Goal: Information Seeking & Learning: Check status

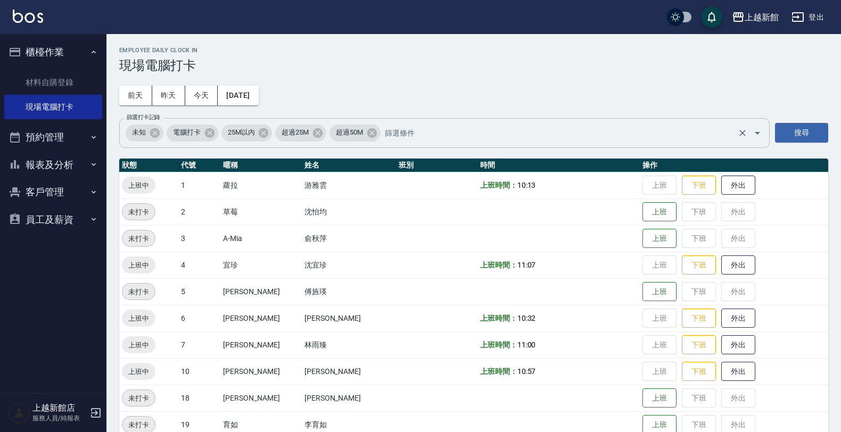
scroll to position [98, 0]
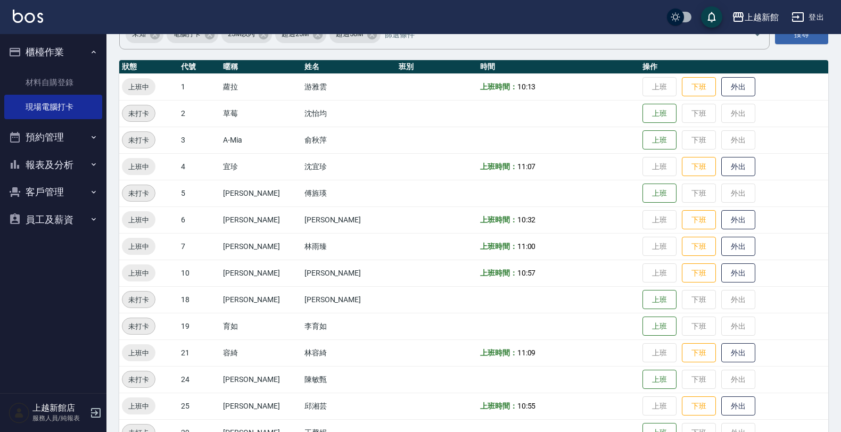
click at [54, 189] on button "客戶管理" at bounding box center [53, 192] width 98 height 28
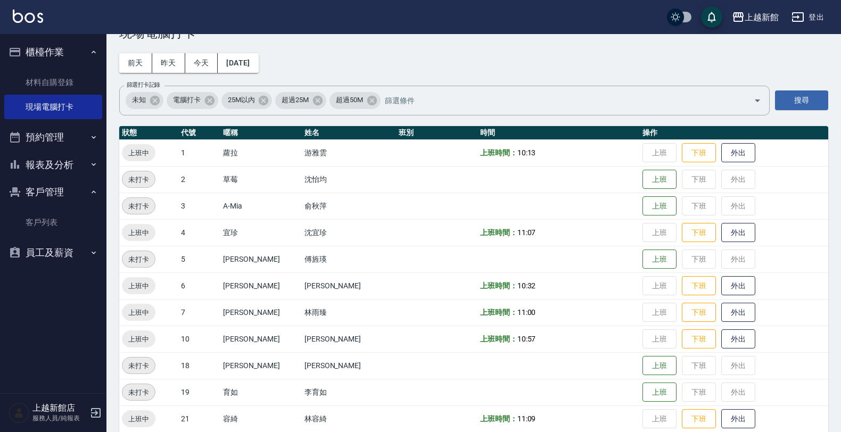
scroll to position [32, 0]
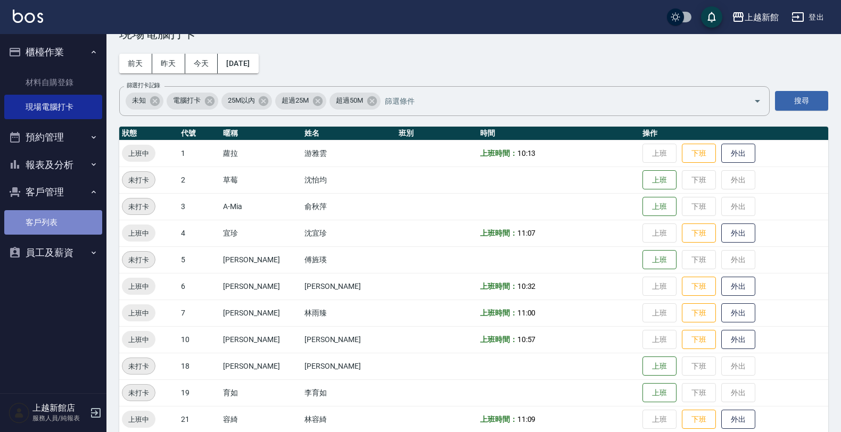
click at [57, 232] on link "客戶列表" at bounding box center [53, 222] width 98 height 24
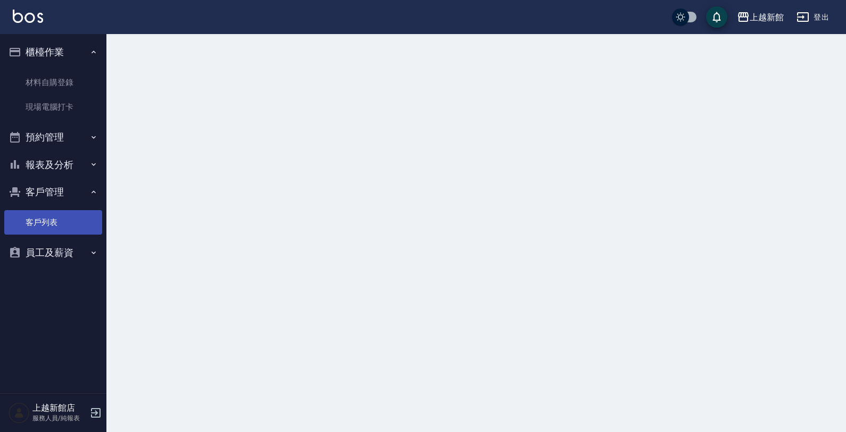
click at [56, 229] on link "客戶列表" at bounding box center [53, 222] width 98 height 24
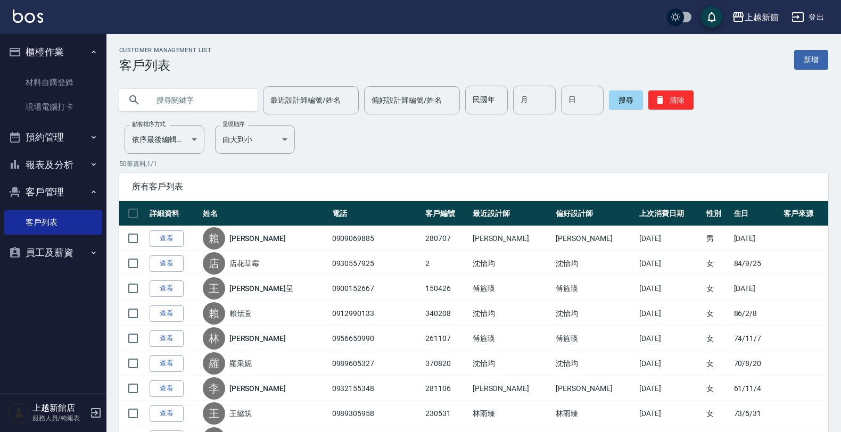
click at [195, 100] on input "text" at bounding box center [199, 100] width 100 height 29
type input "[PERSON_NAME]"
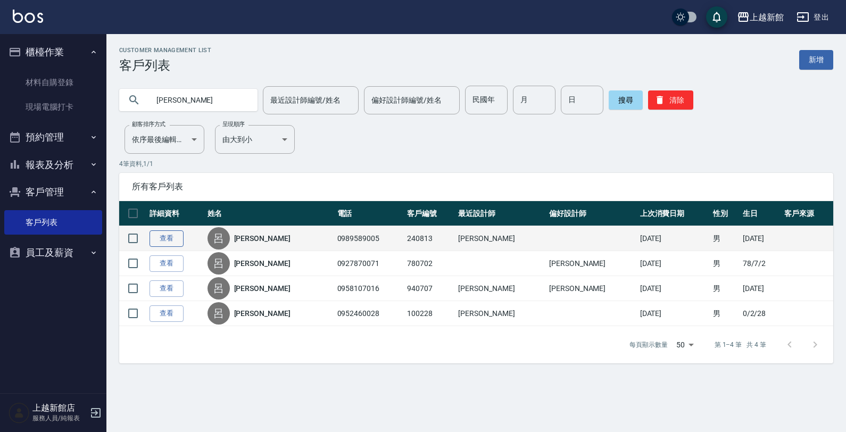
click at [176, 232] on link "查看" at bounding box center [167, 238] width 34 height 17
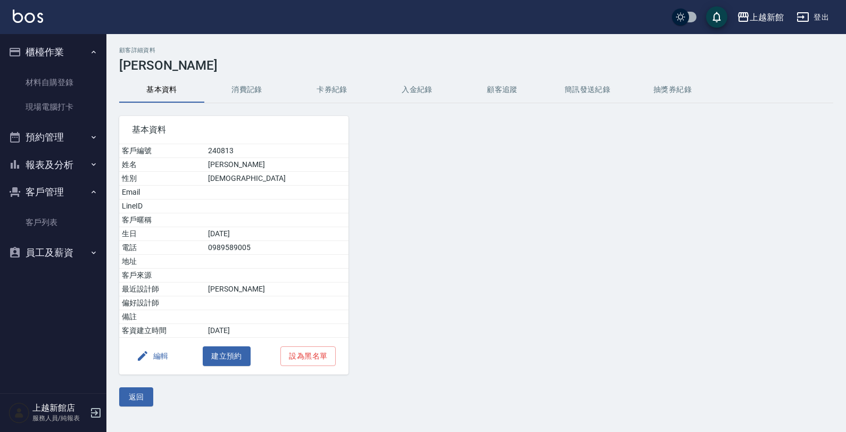
click at [246, 85] on button "消費記錄" at bounding box center [246, 90] width 85 height 26
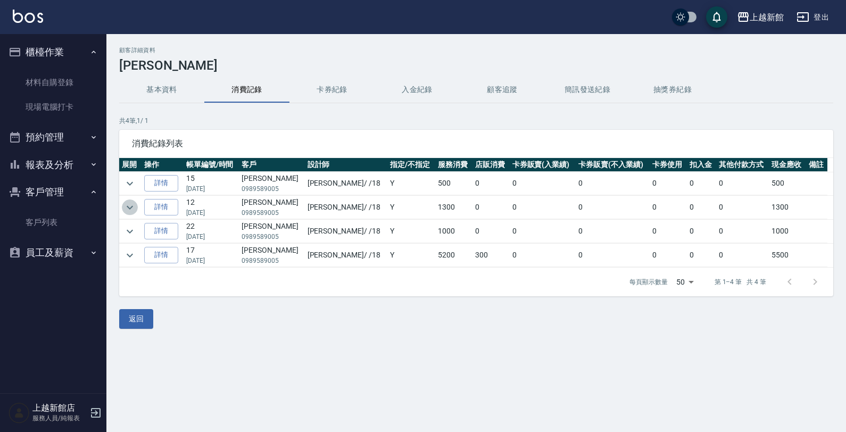
click at [128, 208] on icon "expand row" at bounding box center [129, 207] width 13 height 13
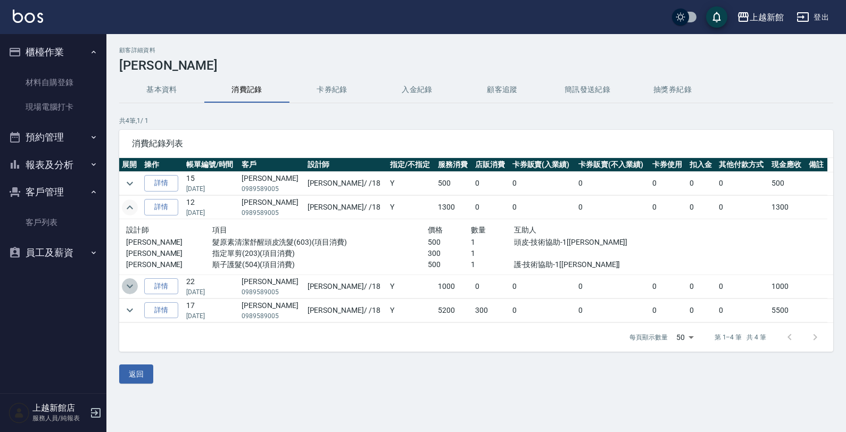
click at [129, 290] on icon "expand row" at bounding box center [129, 286] width 13 height 13
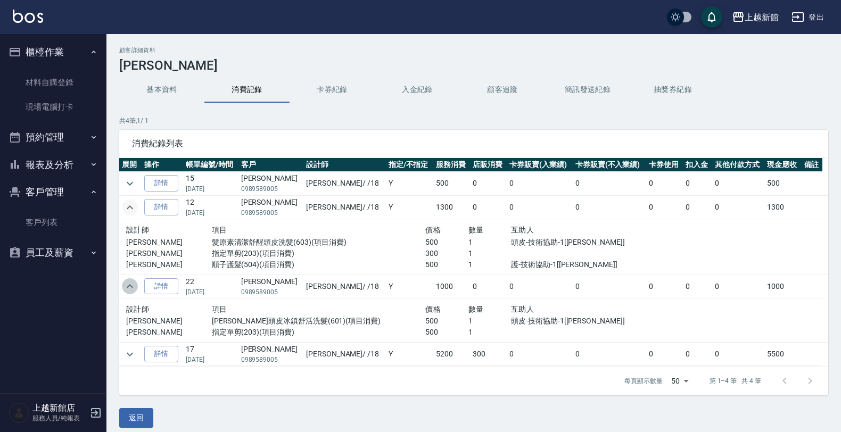
click at [129, 290] on icon "expand row" at bounding box center [129, 286] width 13 height 13
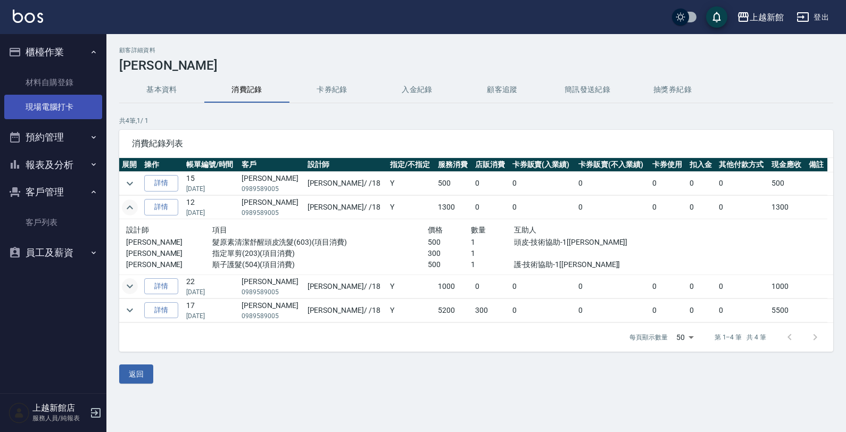
click at [63, 106] on link "現場電腦打卡" at bounding box center [53, 107] width 98 height 24
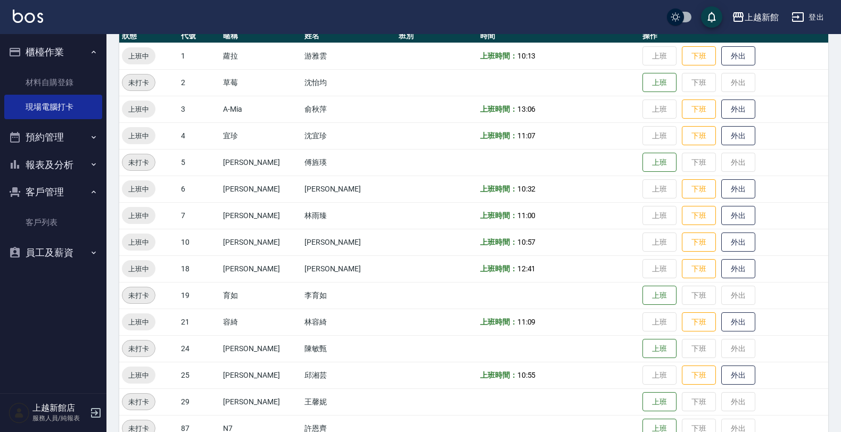
scroll to position [133, 0]
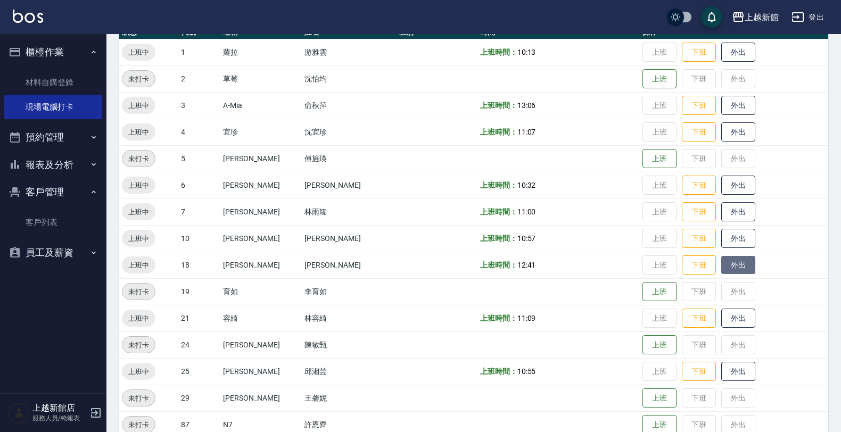
click at [721, 267] on button "外出" at bounding box center [738, 265] width 34 height 19
click at [730, 257] on button "歸來" at bounding box center [738, 265] width 34 height 19
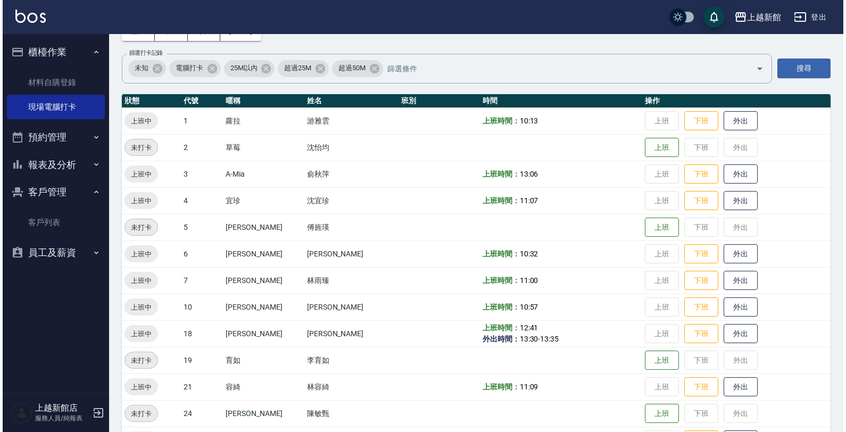
scroll to position [0, 0]
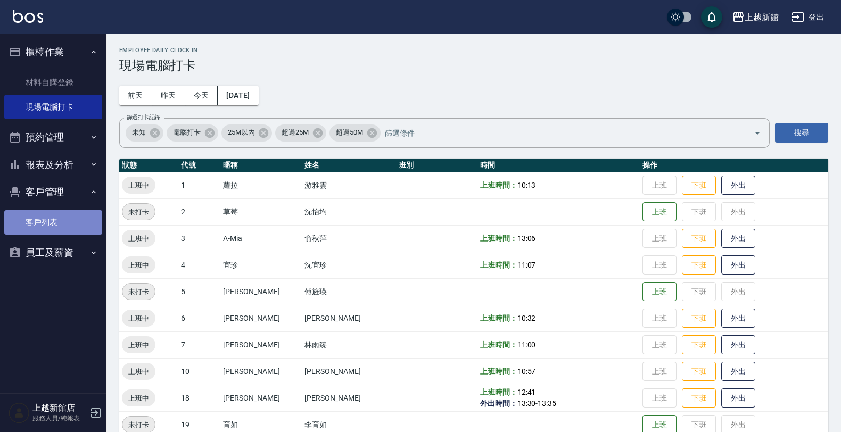
click at [48, 221] on link "客戶列表" at bounding box center [53, 222] width 98 height 24
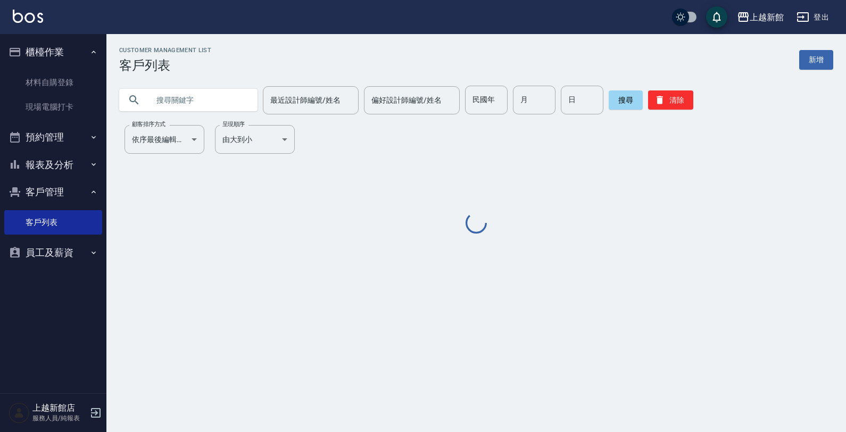
drag, startPoint x: 195, startPoint y: 104, endPoint x: 200, endPoint y: 107, distance: 5.5
click at [195, 106] on input "text" at bounding box center [199, 100] width 100 height 29
type input "ㄑ"
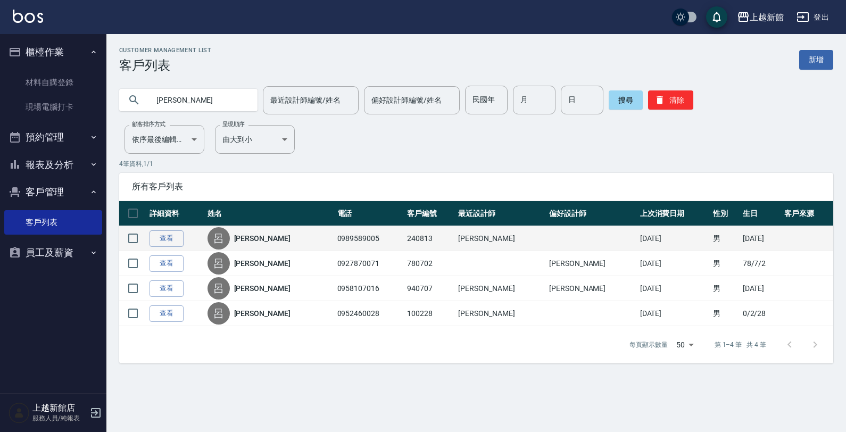
type input "呂"
type input "[PERSON_NAME]"
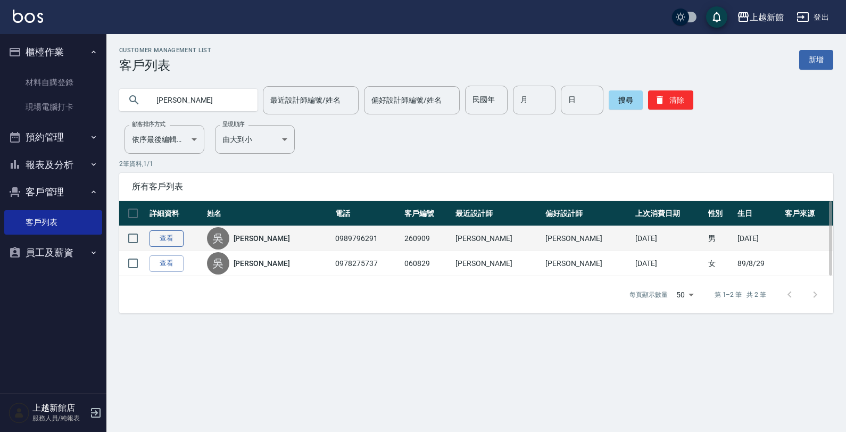
click at [169, 238] on link "查看" at bounding box center [167, 238] width 34 height 17
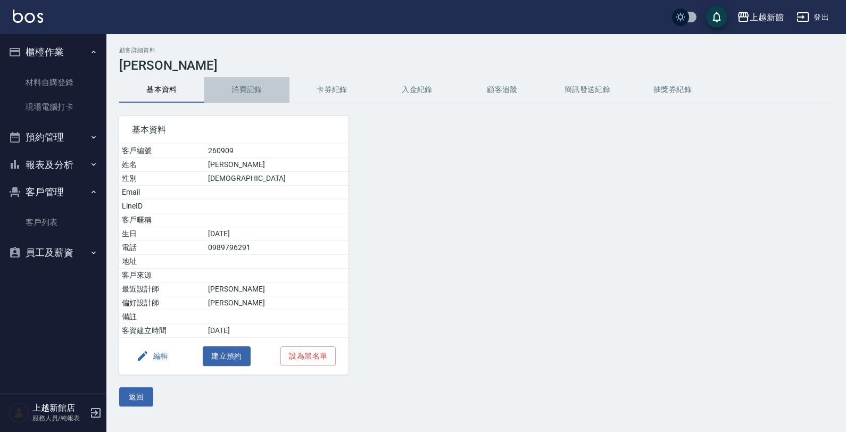
click at [238, 91] on button "消費記錄" at bounding box center [246, 90] width 85 height 26
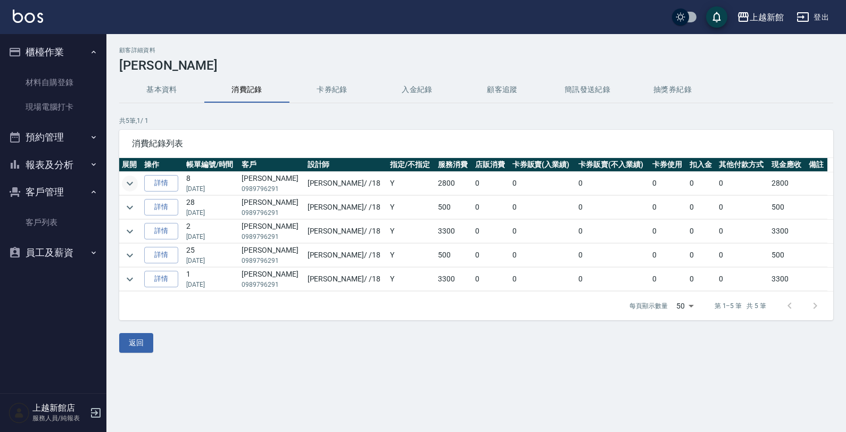
click at [133, 185] on icon "expand row" at bounding box center [129, 183] width 13 height 13
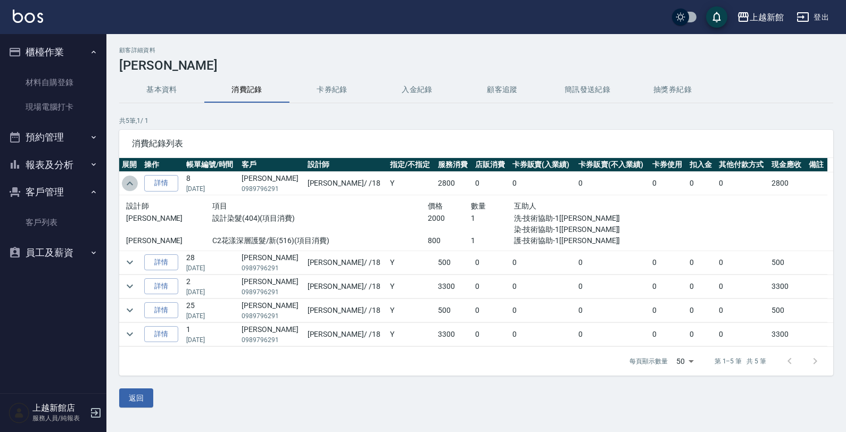
click at [133, 185] on icon "expand row" at bounding box center [129, 183] width 13 height 13
